Goal: Transaction & Acquisition: Purchase product/service

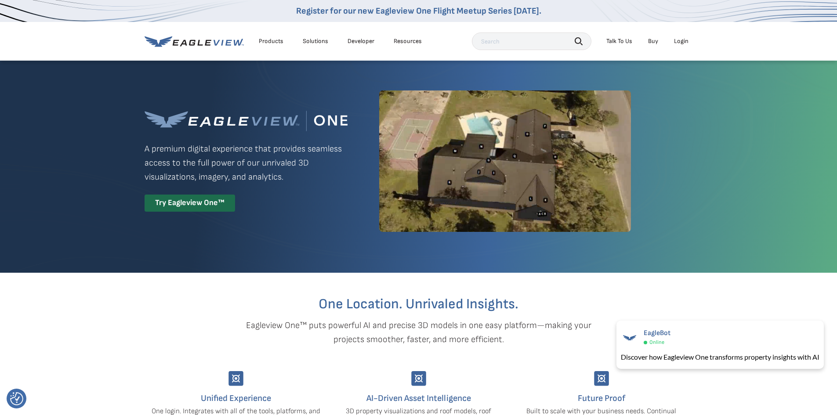
click at [681, 39] on div "Login" at bounding box center [681, 41] width 15 height 8
click at [191, 202] on div "Try Eagleview One™" at bounding box center [190, 203] width 91 height 17
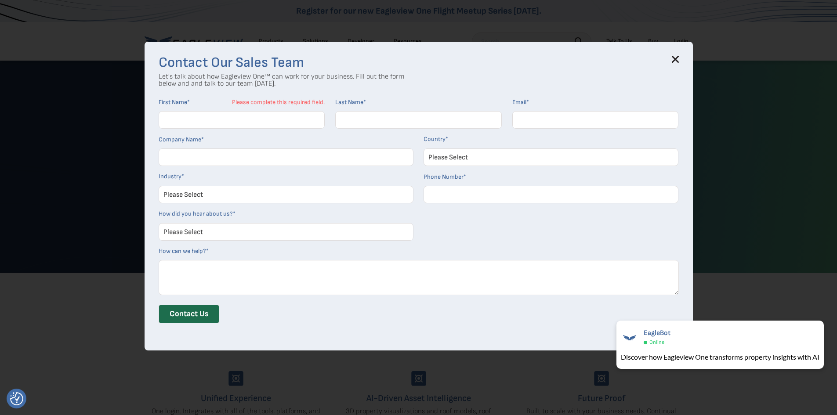
click at [562, 284] on textarea "How can we help? *" at bounding box center [419, 277] width 520 height 35
drag, startPoint x: 689, startPoint y: 55, endPoint x: 676, endPoint y: 61, distance: 14.2
click at [689, 55] on div "Contact Our Sales Team Let's talk about how Eagleview One™ can work for your bu…" at bounding box center [419, 196] width 549 height 309
click at [676, 61] on icon at bounding box center [676, 59] width 6 height 6
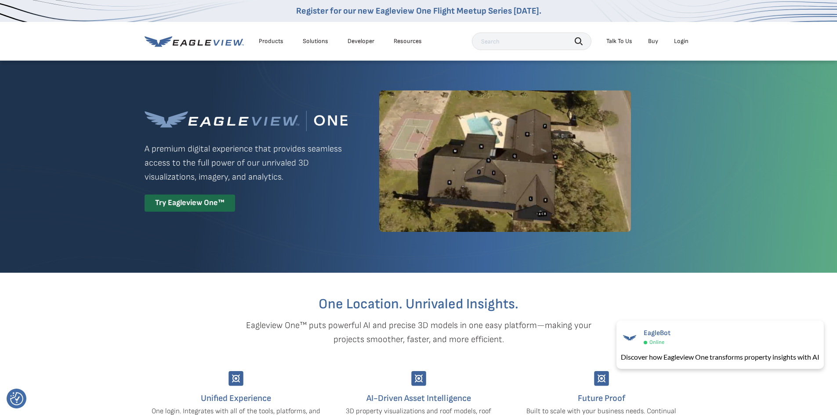
click at [675, 34] on div "Search Talk To Us Buy Login" at bounding box center [582, 42] width 221 height 18
click at [676, 37] on li "Login" at bounding box center [681, 41] width 23 height 13
click at [676, 38] on div "Login" at bounding box center [681, 41] width 15 height 8
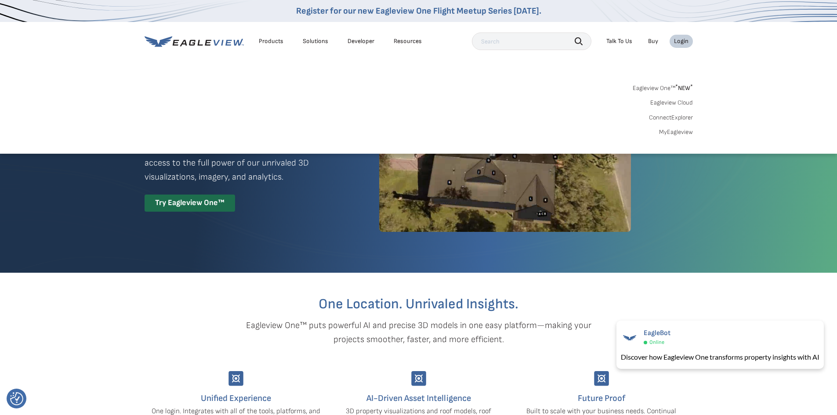
click at [684, 43] on div "Login" at bounding box center [681, 41] width 15 height 8
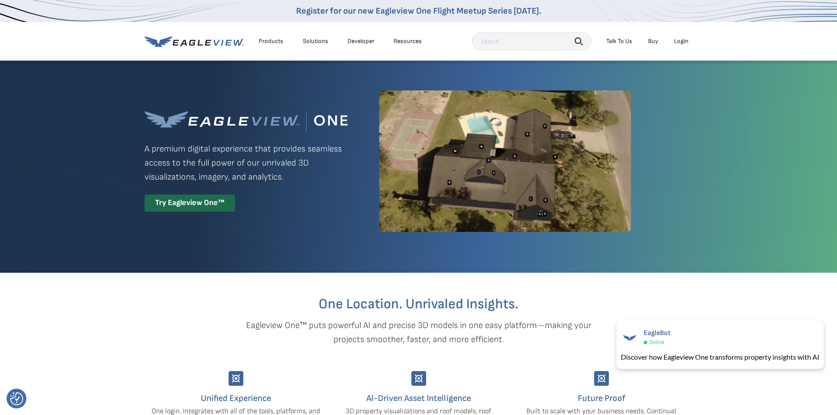
click at [683, 40] on div "Login" at bounding box center [681, 41] width 15 height 8
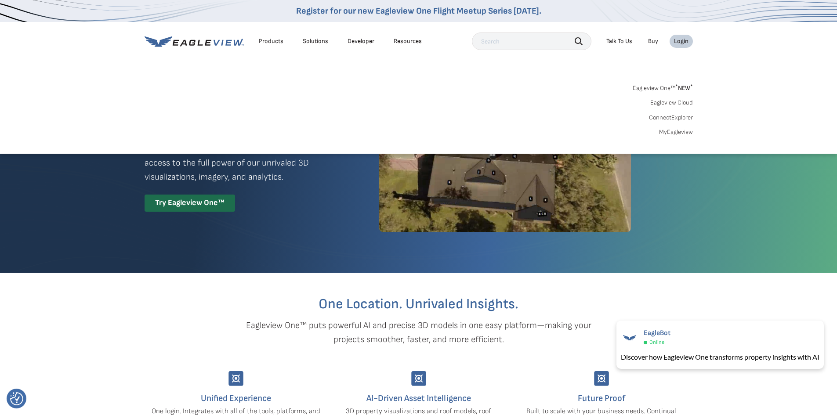
click at [641, 87] on link "Eagleview One™ * NEW *" at bounding box center [663, 87] width 60 height 10
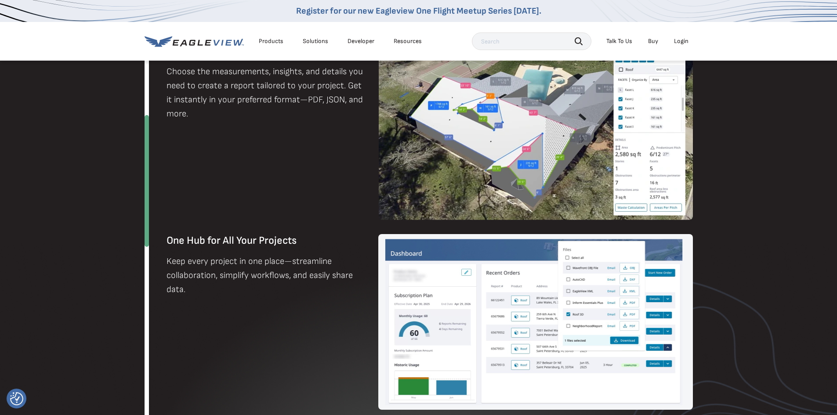
scroll to position [1023, 0]
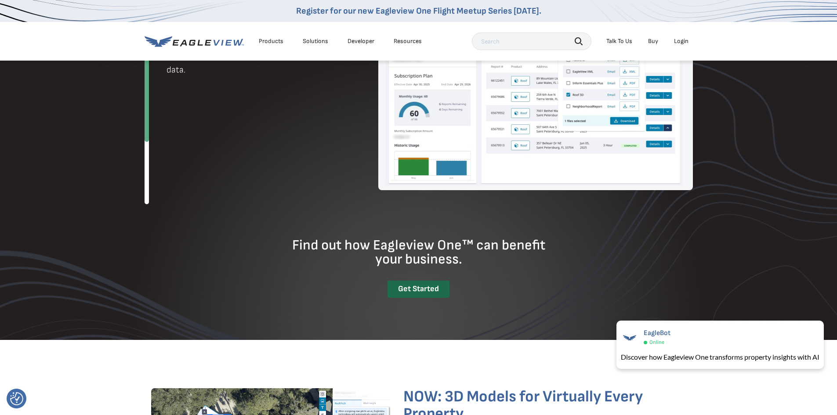
click at [435, 287] on div "Get Started" at bounding box center [419, 289] width 62 height 17
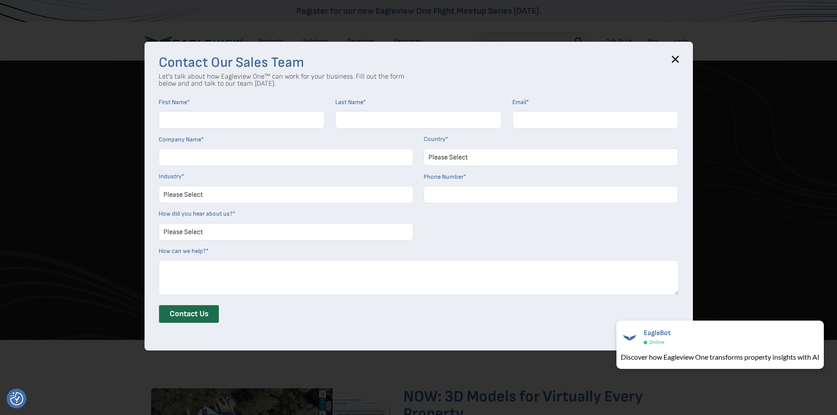
click at [685, 59] on div "Contact Our Sales Team Let's talk about how Eagleview One™ can work for your bu…" at bounding box center [419, 196] width 549 height 309
click at [674, 60] on h3 "Contact Our Sales Team" at bounding box center [419, 63] width 520 height 14
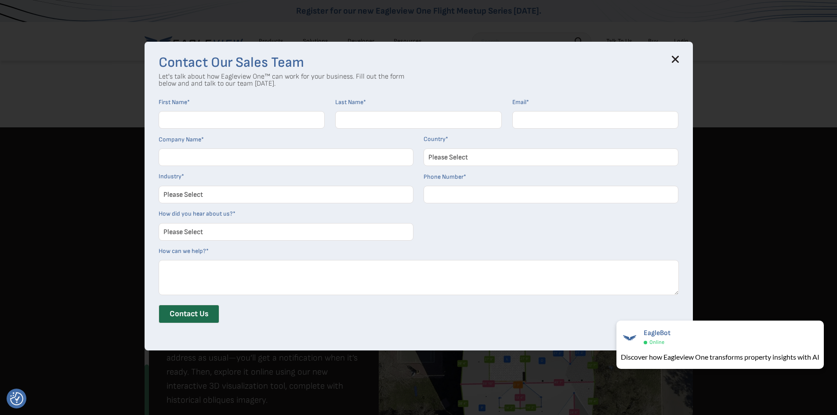
scroll to position [364, 0]
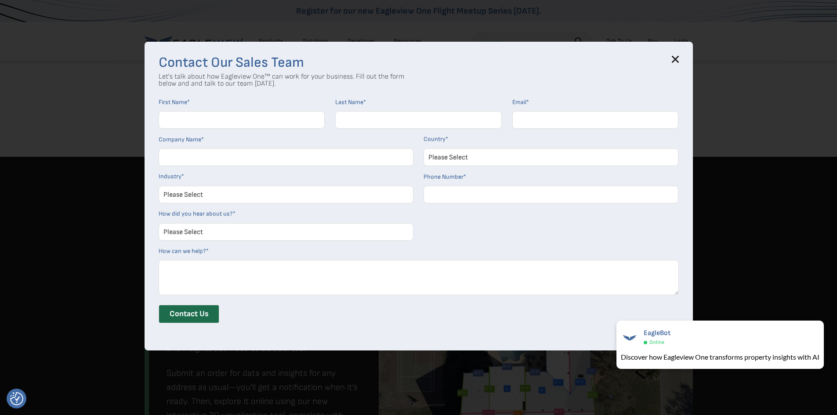
click at [673, 56] on h3 "Contact Our Sales Team" at bounding box center [419, 63] width 520 height 14
click at [674, 58] on h3 "Contact Our Sales Team" at bounding box center [419, 63] width 520 height 14
click at [676, 59] on icon at bounding box center [675, 59] width 7 height 7
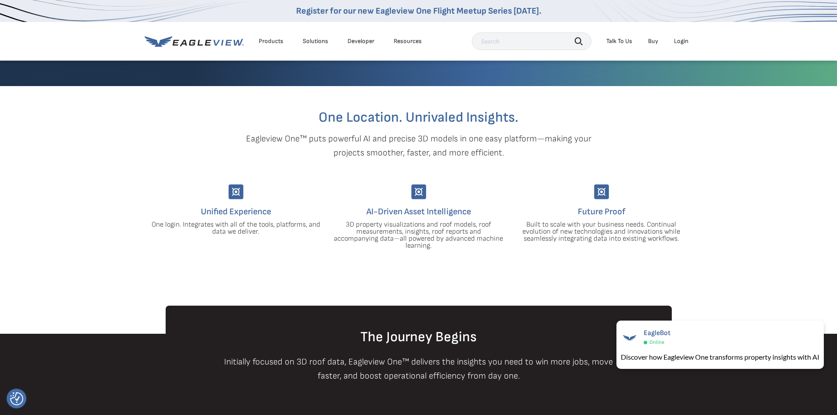
scroll to position [56, 0]
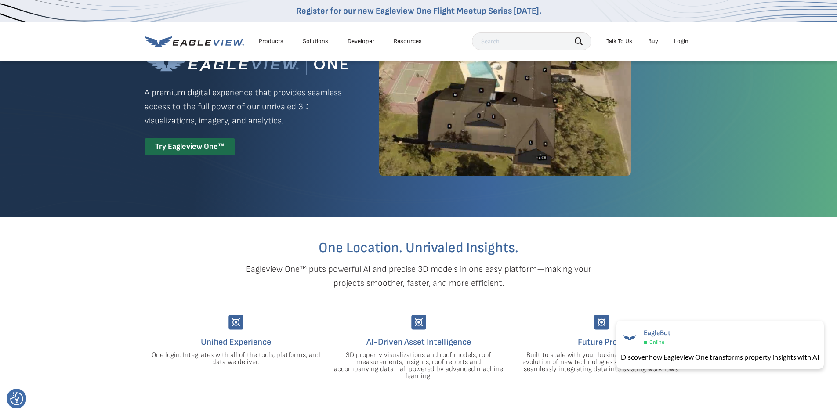
click at [678, 44] on div "Login" at bounding box center [681, 41] width 15 height 8
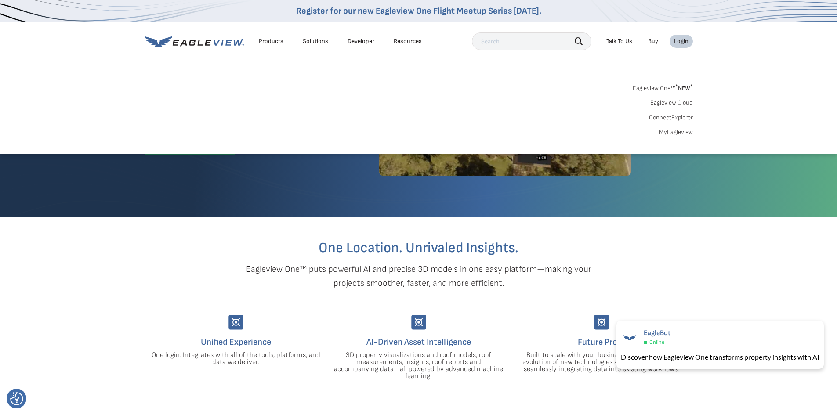
click at [681, 38] on div "Login" at bounding box center [681, 41] width 15 height 8
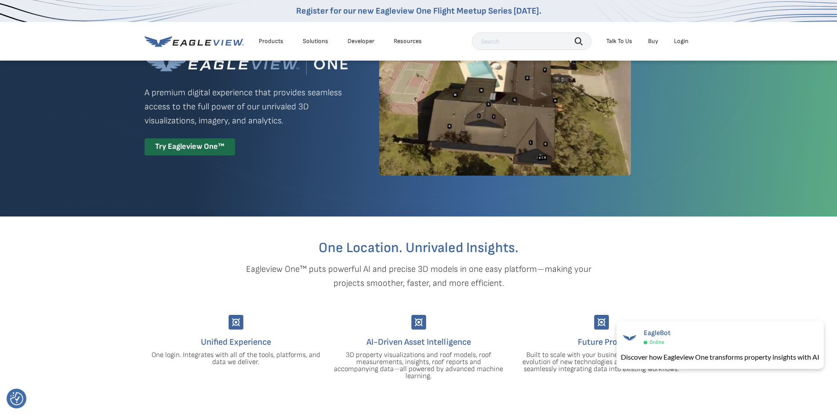
click at [681, 38] on div "Login" at bounding box center [681, 41] width 15 height 8
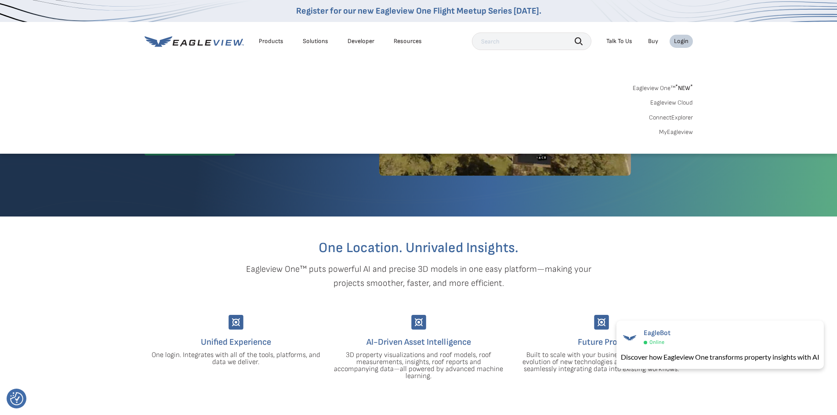
click at [681, 38] on div "Login" at bounding box center [681, 41] width 15 height 8
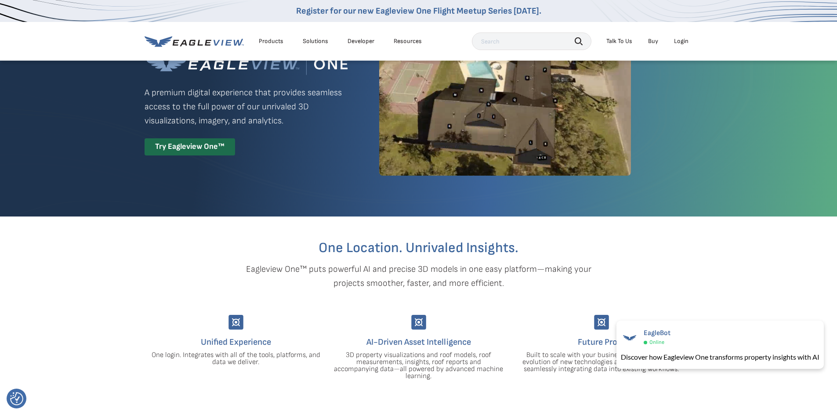
click at [681, 38] on div "Login" at bounding box center [681, 41] width 15 height 8
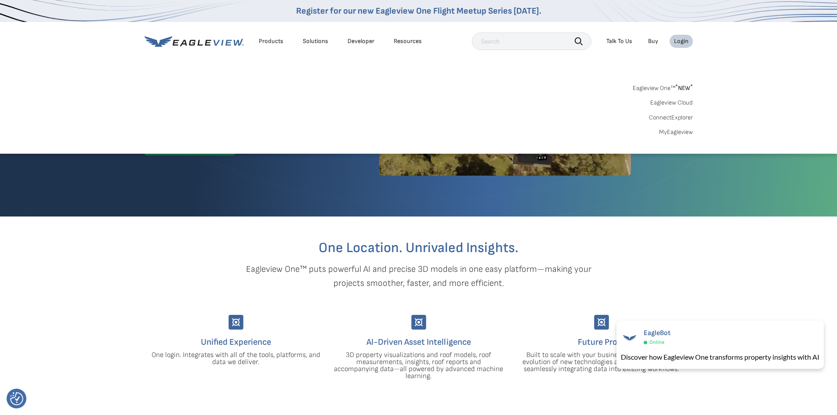
click at [681, 38] on div "Login" at bounding box center [681, 41] width 15 height 8
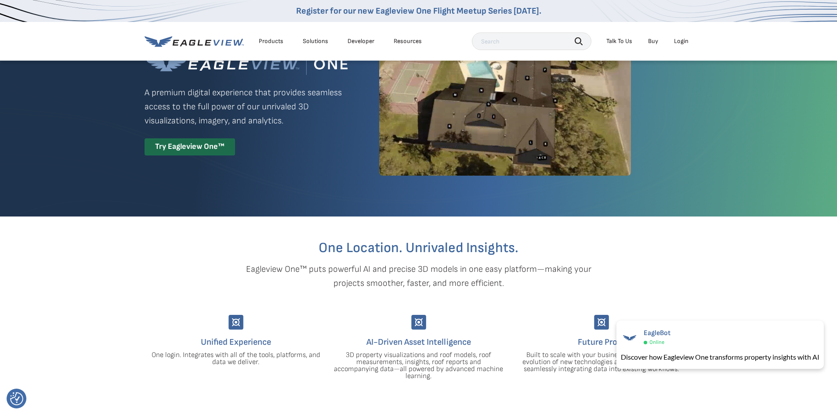
click at [681, 38] on div "Login" at bounding box center [681, 41] width 15 height 8
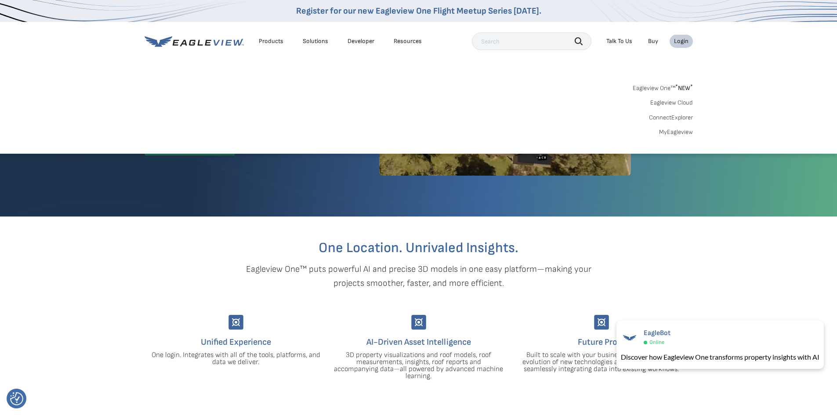
click at [672, 129] on link "MyEagleview" at bounding box center [676, 132] width 34 height 8
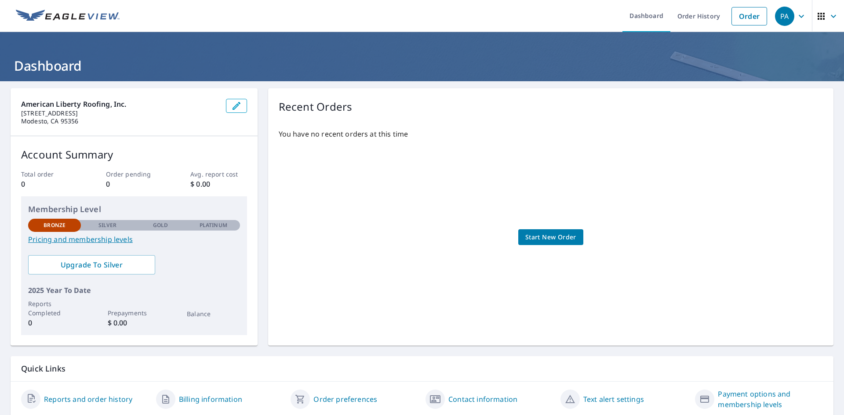
click at [65, 250] on div "Membership Level Bronze Silver Gold Platinum Bronze Pricing and membership leve…" at bounding box center [134, 265] width 226 height 139
click at [71, 241] on link "Pricing and membership levels" at bounding box center [134, 239] width 212 height 11
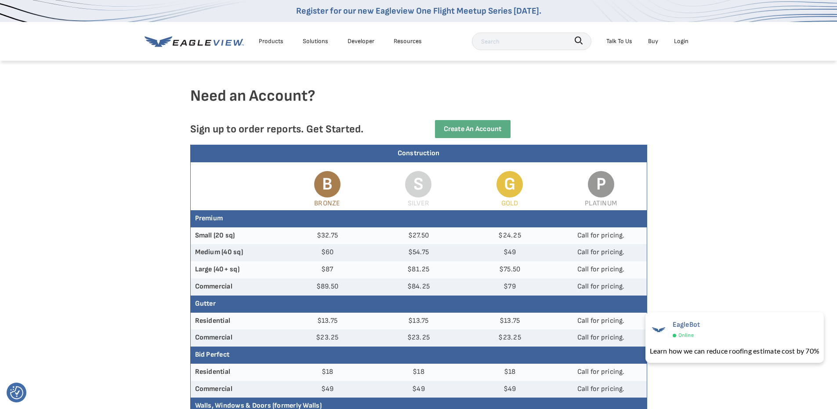
click at [676, 40] on div "Login" at bounding box center [681, 41] width 15 height 11
click at [488, 128] on link "Create an Account" at bounding box center [473, 129] width 76 height 18
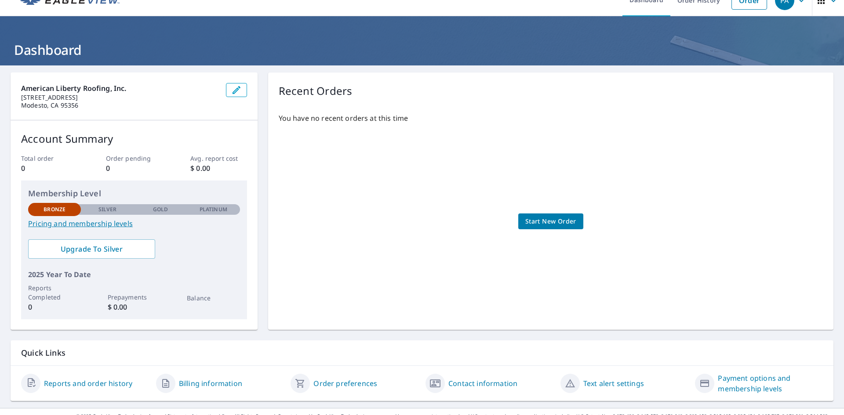
scroll to position [31, 0]
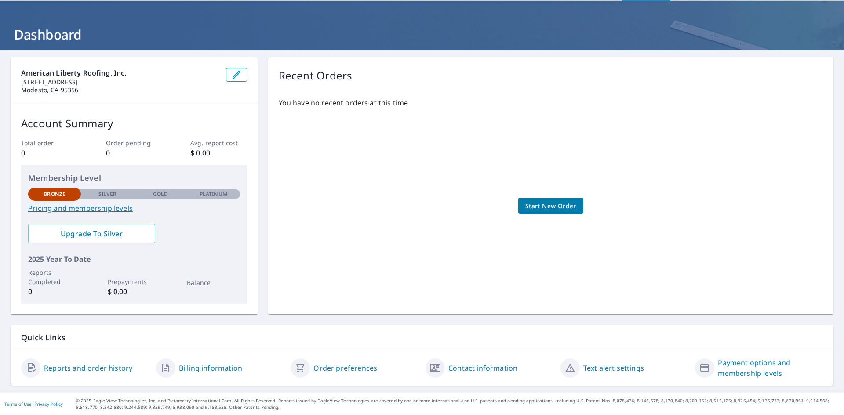
click at [104, 197] on p "Silver" at bounding box center [107, 194] width 18 height 8
click at [62, 207] on link "Pricing and membership levels" at bounding box center [134, 208] width 212 height 11
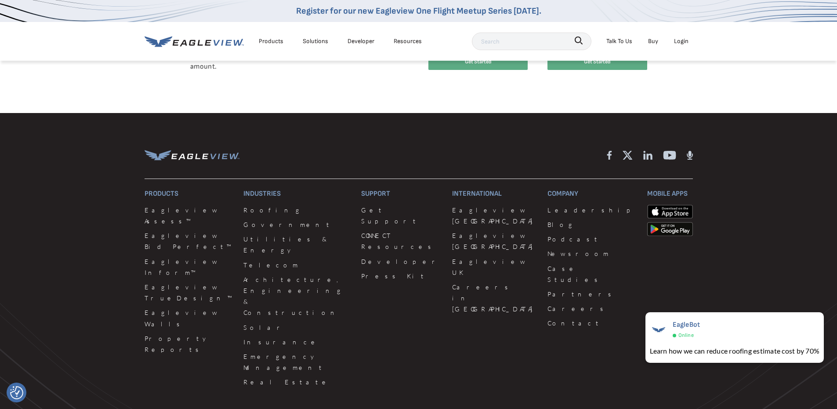
scroll to position [527, 0]
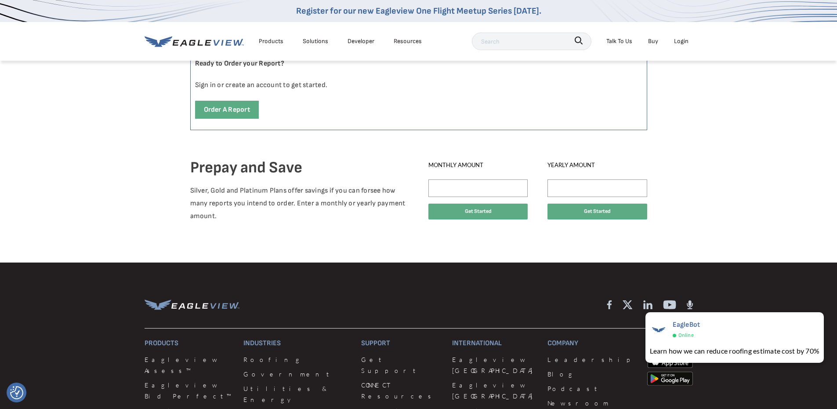
click at [687, 42] on div "Login" at bounding box center [681, 41] width 15 height 11
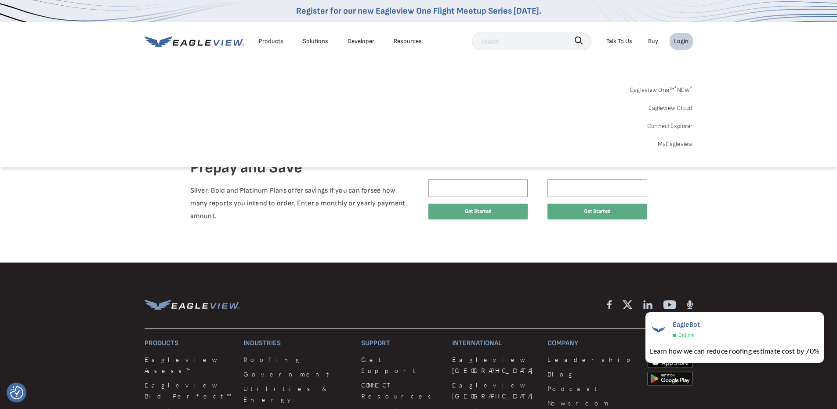
click at [674, 142] on link "MyEagleview" at bounding box center [675, 143] width 35 height 11
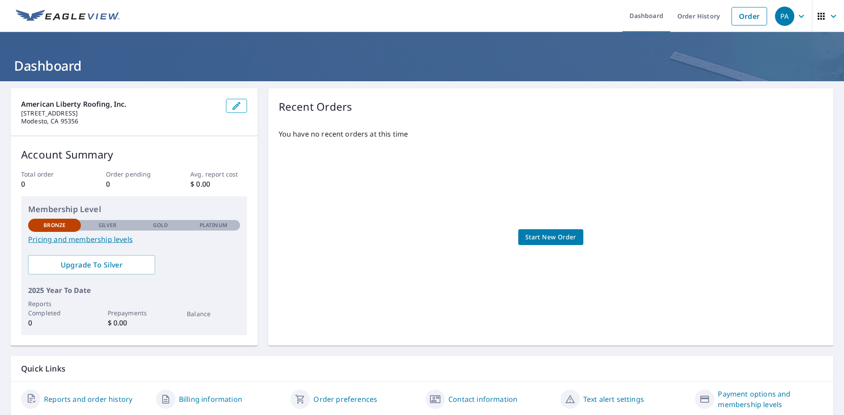
click at [532, 239] on span "Start New Order" at bounding box center [550, 237] width 51 height 11
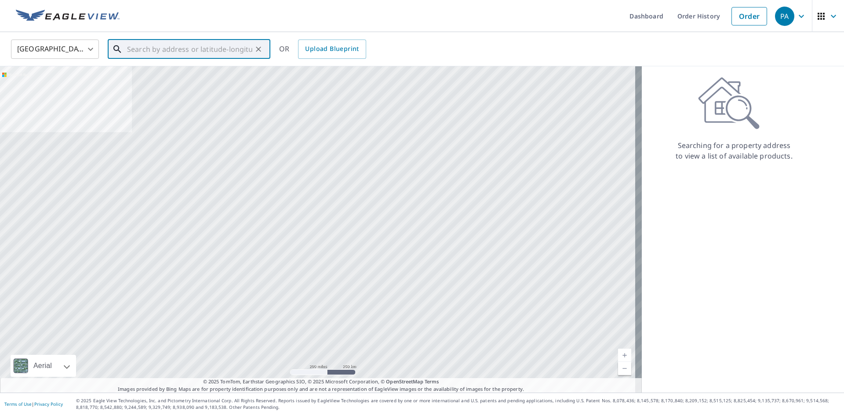
click at [171, 49] on input "text" at bounding box center [189, 49] width 125 height 25
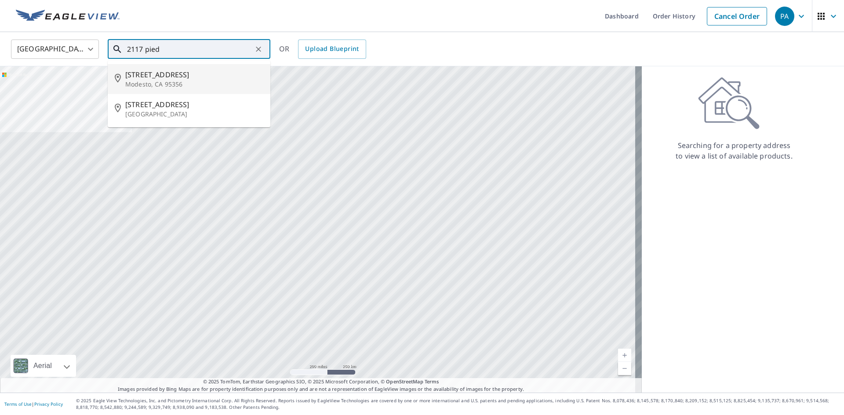
click at [207, 76] on span "[STREET_ADDRESS]" at bounding box center [194, 74] width 138 height 11
type input "[STREET_ADDRESS][PERSON_NAME]"
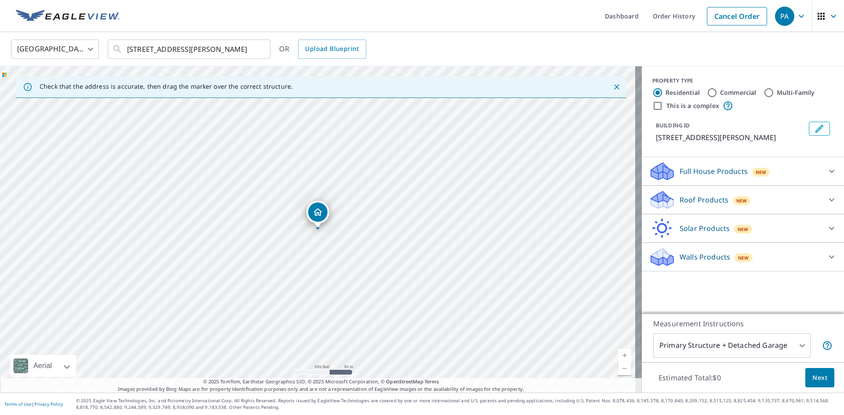
click at [702, 199] on p "Roof Products" at bounding box center [704, 200] width 49 height 11
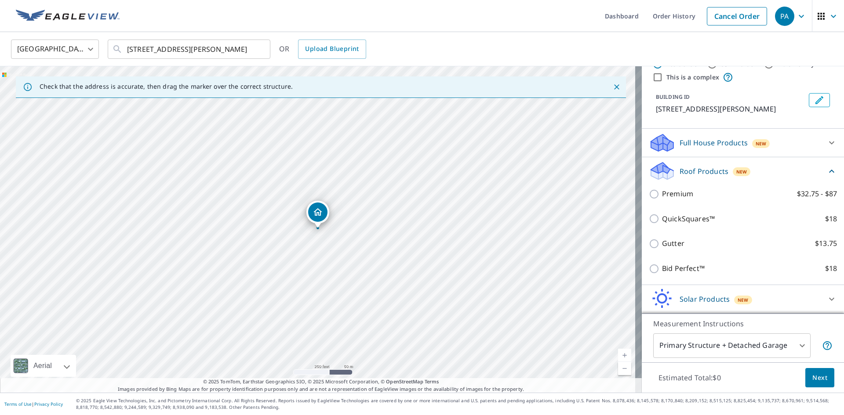
scroll to position [44, 0]
